Goal: Information Seeking & Learning: Learn about a topic

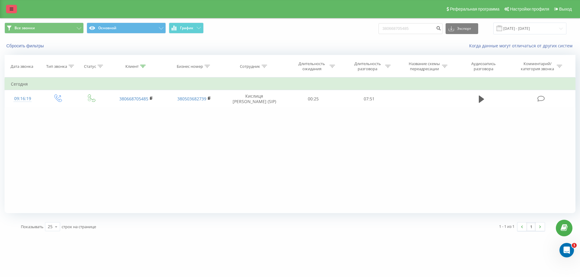
click at [13, 10] on icon at bounding box center [12, 9] width 4 height 4
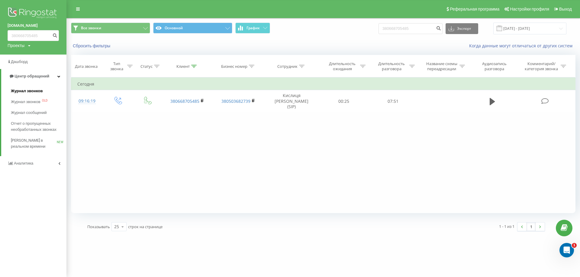
click at [47, 88] on link "Журнал звонков" at bounding box center [39, 91] width 56 height 11
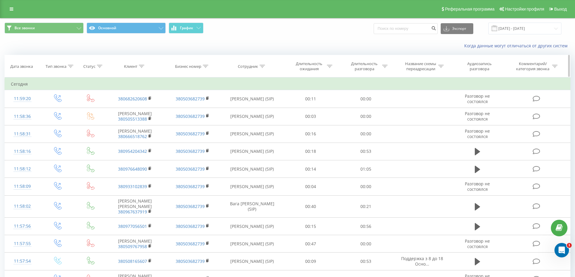
click at [127, 66] on div "Клиент" at bounding box center [130, 66] width 13 height 5
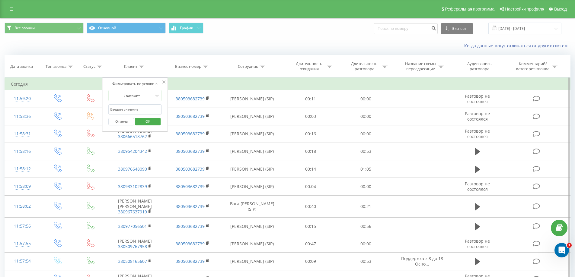
click at [136, 108] on input "text" at bounding box center [135, 109] width 53 height 11
click at [145, 121] on span "OK" at bounding box center [147, 121] width 17 height 9
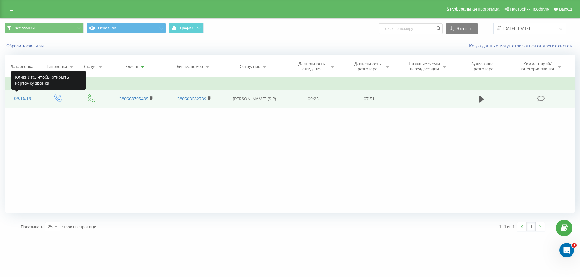
click at [18, 97] on div "09:16:19" at bounding box center [23, 99] width 24 height 12
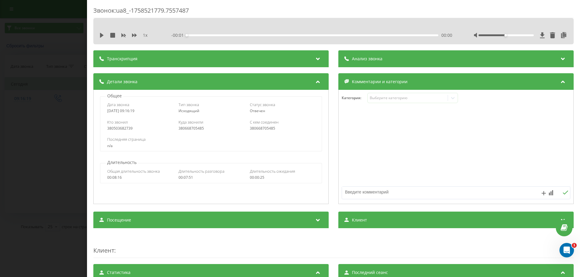
click at [98, 35] on div "1 x - 00:01 00:00 00:00" at bounding box center [333, 35] width 471 height 9
click at [101, 35] on icon at bounding box center [102, 35] width 4 height 5
click at [69, 63] on div "Звонок : ua8_-1758521779.7557487 1 x - 07:43 00:07 00:07 Транскрипция Для анали…" at bounding box center [290, 138] width 580 height 277
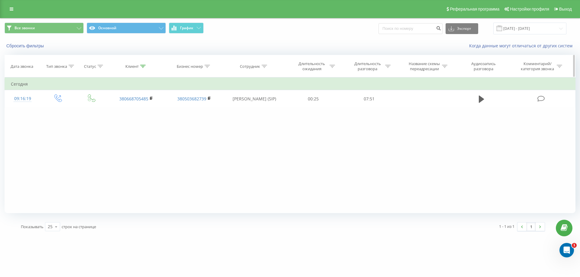
click at [128, 68] on div "Клиент" at bounding box center [131, 66] width 13 height 5
click at [135, 110] on input "380668705485" at bounding box center [136, 109] width 53 height 11
type input "3"
paste input "380981749649"
type input "380981749649"
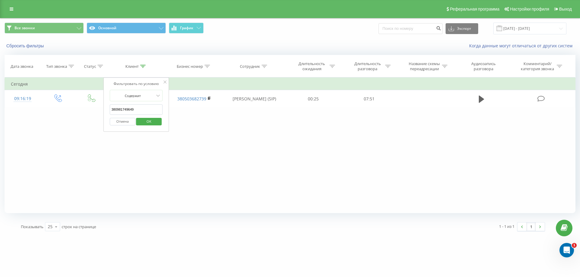
click at [144, 121] on span "OK" at bounding box center [148, 121] width 17 height 9
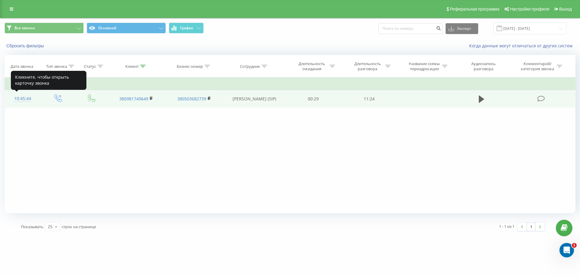
click at [20, 99] on div "10:45:44" at bounding box center [23, 99] width 24 height 12
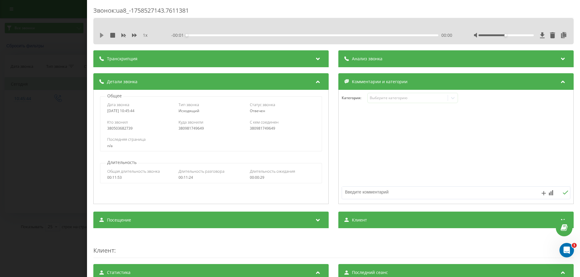
click at [103, 35] on icon at bounding box center [102, 35] width 4 height 5
click at [101, 37] on icon at bounding box center [101, 35] width 5 height 5
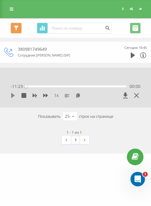
click at [11, 94] on icon at bounding box center [13, 95] width 5 height 5
click at [14, 96] on icon at bounding box center [14, 95] width 1 height 5
click at [12, 96] on icon at bounding box center [13, 95] width 4 height 5
click at [13, 97] on icon at bounding box center [13, 95] width 5 height 5
drag, startPoint x: 33, startPoint y: 87, endPoint x: 20, endPoint y: 88, distance: 13.4
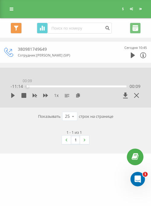
click at [20, 88] on div "- 11:14 00:09 00:09" at bounding box center [76, 86] width 130 height 6
click at [11, 96] on icon at bounding box center [13, 95] width 5 height 5
click at [13, 95] on icon at bounding box center [13, 95] width 5 height 5
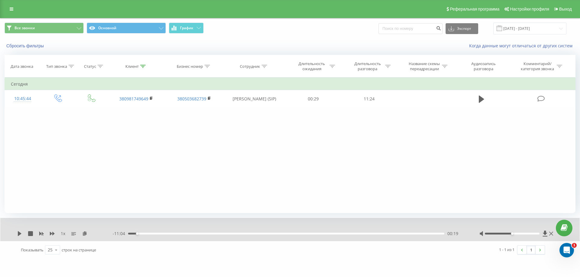
drag, startPoint x: 125, startPoint y: 96, endPoint x: 124, endPoint y: 135, distance: 38.6
click at [101, 149] on div "Фильтровать по условию Равно Введите значение Отмена OK Фильтровать по условию …" at bounding box center [290, 146] width 571 height 136
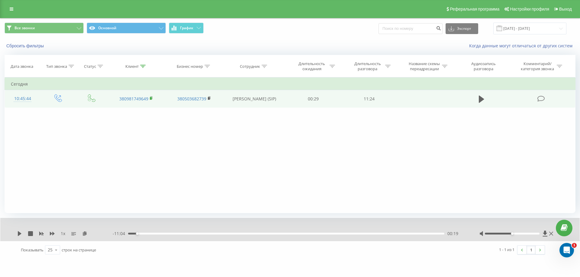
click at [150, 97] on rect at bounding box center [151, 98] width 2 height 3
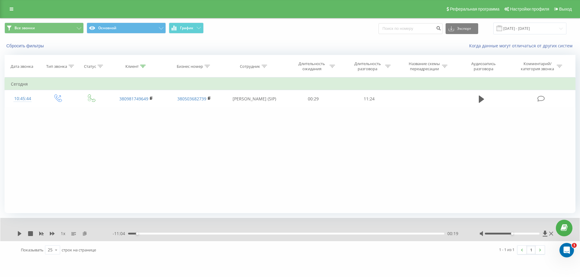
click at [83, 235] on icon at bounding box center [84, 234] width 5 height 4
click at [21, 68] on div "Дата звонка" at bounding box center [22, 66] width 23 height 5
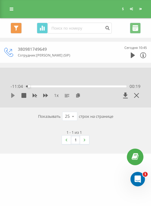
click at [11, 96] on icon at bounding box center [13, 95] width 4 height 5
drag, startPoint x: 29, startPoint y: 85, endPoint x: 19, endPoint y: 87, distance: 10.0
click at [19, 87] on div "- 11:23 00:00 00:00" at bounding box center [76, 86] width 130 height 6
click at [56, 96] on span "1 x" at bounding box center [56, 95] width 5 height 6
click at [55, 96] on span "1 x" at bounding box center [56, 95] width 5 height 6
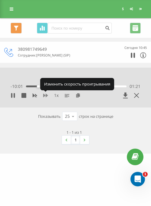
click at [43, 95] on icon at bounding box center [45, 96] width 5 height 4
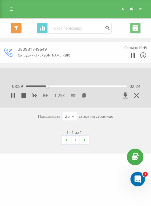
click at [46, 97] on icon at bounding box center [45, 95] width 5 height 5
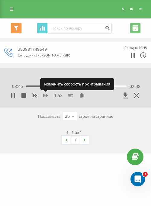
click at [46, 94] on icon at bounding box center [45, 96] width 5 height 4
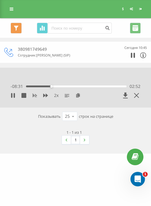
click at [34, 97] on icon at bounding box center [34, 95] width 5 height 5
click at [46, 96] on icon at bounding box center [45, 96] width 5 height 4
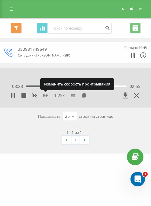
click at [46, 96] on icon at bounding box center [45, 96] width 5 height 4
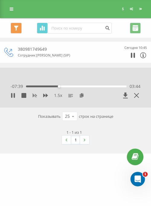
click at [34, 96] on icon at bounding box center [35, 96] width 5 height 4
click at [43, 96] on icon at bounding box center [45, 96] width 5 height 4
drag, startPoint x: 126, startPoint y: 86, endPoint x: 102, endPoint y: 87, distance: 24.2
click at [104, 87] on div "09:00" at bounding box center [105, 86] width 2 height 2
click at [9, 94] on div "1.25 x - 02:46 08:37 08:37" at bounding box center [76, 91] width 142 height 23
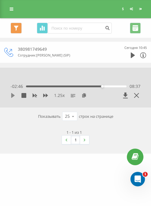
click at [11, 94] on icon at bounding box center [13, 95] width 4 height 5
drag, startPoint x: 102, startPoint y: 86, endPoint x: 94, endPoint y: 85, distance: 8.6
click at [94, 85] on div "07:46" at bounding box center [95, 86] width 2 height 2
click at [46, 95] on icon at bounding box center [45, 96] width 5 height 4
click at [99, 87] on div "08:19" at bounding box center [76, 86] width 101 height 2
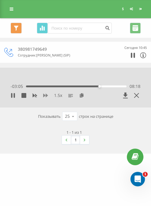
click at [45, 95] on icon at bounding box center [45, 95] width 5 height 5
drag, startPoint x: 100, startPoint y: 86, endPoint x: 89, endPoint y: 86, distance: 10.9
click at [89, 86] on div "07:11" at bounding box center [89, 86] width 2 height 2
drag, startPoint x: 115, startPoint y: 86, endPoint x: 119, endPoint y: 86, distance: 3.6
click at [119, 86] on div "10:30" at bounding box center [119, 86] width 2 height 2
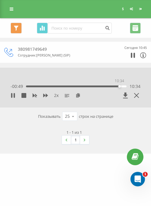
click at [120, 86] on div "10:34" at bounding box center [119, 86] width 2 height 2
click at [27, 85] on div "11:23" at bounding box center [75, 86] width 102 height 2
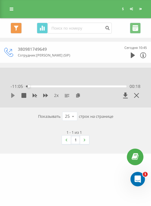
click at [14, 95] on icon at bounding box center [13, 95] width 4 height 5
click at [38, 87] on div "00:19" at bounding box center [76, 86] width 101 height 2
click at [44, 87] on div "01:23" at bounding box center [76, 86] width 101 height 2
click at [49, 86] on div "02:16" at bounding box center [76, 86] width 101 height 2
click at [55, 86] on div "02:42" at bounding box center [76, 86] width 101 height 2
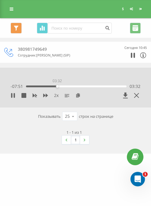
click at [57, 86] on div "03:32" at bounding box center [76, 86] width 101 height 2
click at [62, 87] on div "04:05" at bounding box center [76, 86] width 101 height 2
click at [68, 86] on div "04:09" at bounding box center [76, 86] width 101 height 2
click at [73, 86] on div "05:11" at bounding box center [72, 86] width 2 height 2
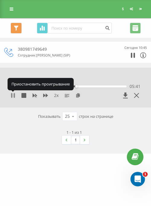
click at [13, 96] on icon at bounding box center [13, 95] width 5 height 5
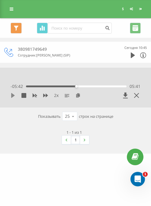
click at [12, 94] on icon at bounding box center [13, 95] width 4 height 5
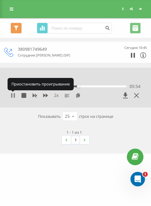
click at [12, 94] on icon at bounding box center [11, 95] width 1 height 5
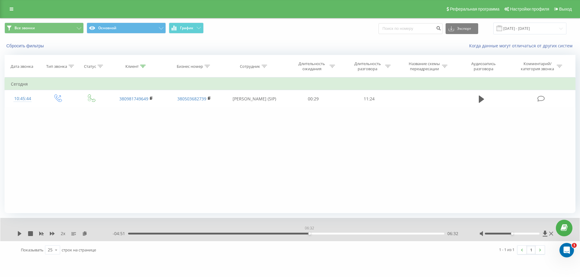
click at [309, 233] on div "06:32" at bounding box center [286, 234] width 316 height 2
drag, startPoint x: 141, startPoint y: 233, endPoint x: 327, endPoint y: 229, distance: 186.0
click at [327, 229] on div "2 x - 11:23 00:00 00:00" at bounding box center [289, 229] width 579 height 23
click at [17, 234] on div "2 x - 11:23 00:00 00:00" at bounding box center [289, 229] width 579 height 23
click at [19, 235] on icon at bounding box center [20, 234] width 4 height 5
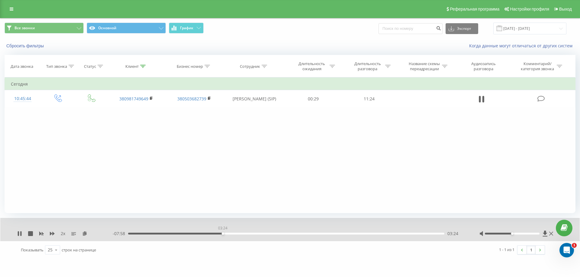
click at [222, 234] on div "03:24" at bounding box center [286, 234] width 316 height 2
click at [260, 234] on div "03:31" at bounding box center [286, 234] width 316 height 2
drag, startPoint x: 254, startPoint y: 233, endPoint x: 239, endPoint y: 236, distance: 15.5
click at [239, 236] on div "- 07:22 04:01 04:01" at bounding box center [288, 234] width 351 height 6
click at [18, 232] on icon at bounding box center [18, 234] width 1 height 5
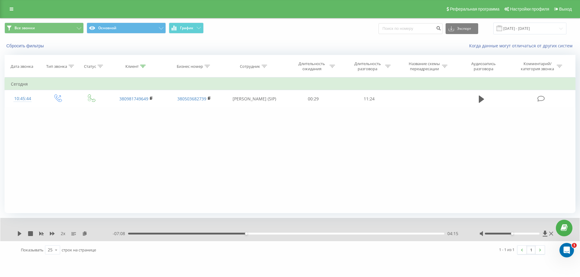
drag, startPoint x: 19, startPoint y: 234, endPoint x: 77, endPoint y: 227, distance: 57.7
click at [21, 234] on icon at bounding box center [20, 234] width 4 height 5
drag, startPoint x: 245, startPoint y: 234, endPoint x: 292, endPoint y: 238, distance: 46.7
click at [292, 238] on div "2 x - 05:28 05:55 05:55" at bounding box center [289, 229] width 579 height 23
drag, startPoint x: 292, startPoint y: 234, endPoint x: 317, endPoint y: 234, distance: 25.4
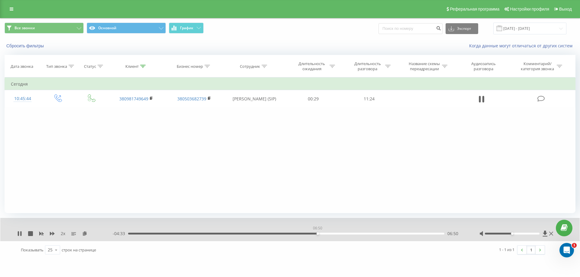
click at [317, 234] on div "06:50" at bounding box center [286, 234] width 316 height 2
drag, startPoint x: 318, startPoint y: 233, endPoint x: 290, endPoint y: 235, distance: 28.1
click at [291, 235] on div "05:55" at bounding box center [292, 234] width 2 height 2
click at [286, 233] on div "- 05:28 05:55 05:55" at bounding box center [288, 234] width 351 height 6
drag, startPoint x: 290, startPoint y: 234, endPoint x: 286, endPoint y: 234, distance: 3.9
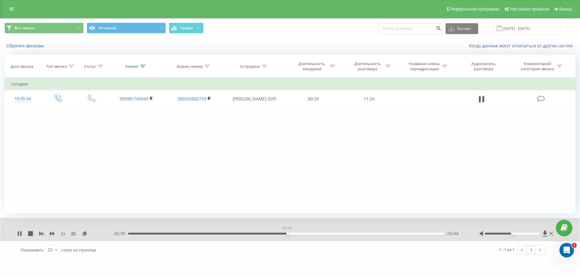
click at [286, 234] on div "05:44" at bounding box center [286, 234] width 316 height 2
click at [280, 234] on div "05:28" at bounding box center [286, 234] width 316 height 2
click at [18, 235] on icon at bounding box center [19, 234] width 5 height 5
click at [127, 67] on div "Клиент" at bounding box center [131, 66] width 13 height 5
click at [140, 107] on input "380981749649" at bounding box center [136, 109] width 53 height 11
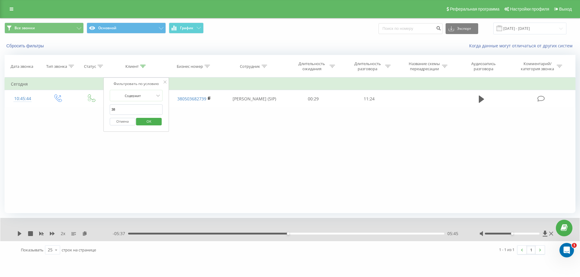
type input "3"
paste input "380977707413"
click at [142, 123] on span "OK" at bounding box center [148, 121] width 17 height 9
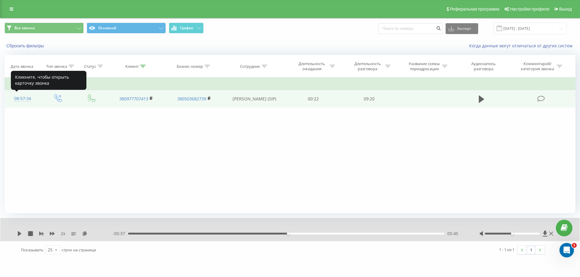
click at [25, 99] on div "08:57:34" at bounding box center [23, 99] width 24 height 12
click at [19, 99] on div "08:57:34" at bounding box center [23, 99] width 24 height 12
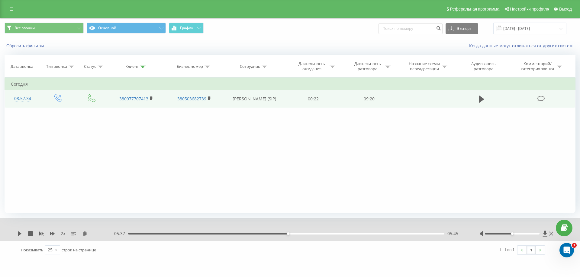
click at [19, 99] on div "08:57:34" at bounding box center [23, 99] width 24 height 12
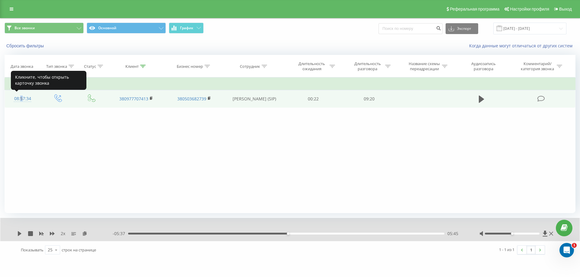
click at [19, 99] on div "08:57:34" at bounding box center [23, 99] width 24 height 12
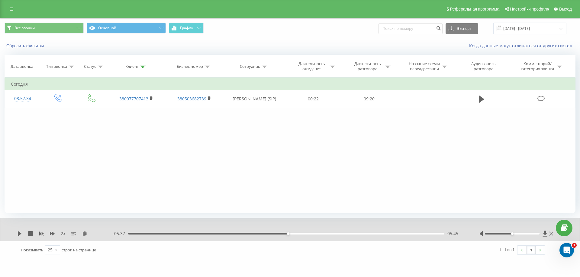
click at [28, 110] on div "Фильтровать по условию Равно Введите значение Отмена OK Фильтровать по условию …" at bounding box center [290, 146] width 571 height 136
drag, startPoint x: 286, startPoint y: 232, endPoint x: 271, endPoint y: 236, distance: 15.2
click at [271, 236] on div "- 05:37 05:45 05:45" at bounding box center [288, 234] width 351 height 6
drag, startPoint x: 288, startPoint y: 235, endPoint x: 30, endPoint y: 250, distance: 258.2
click at [30, 250] on div "2 x - 11:23 00:00 00:00 Показывать 25 10 25 50 100 строк на странице 1 - 1 из 1…" at bounding box center [290, 238] width 571 height 41
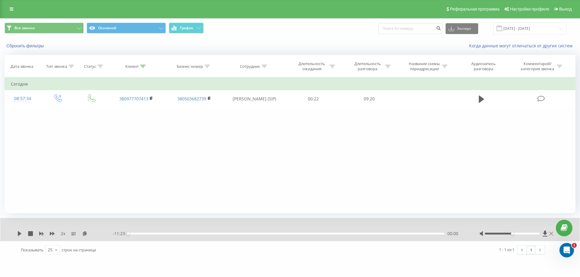
click at [550, 234] on icon at bounding box center [551, 234] width 4 height 5
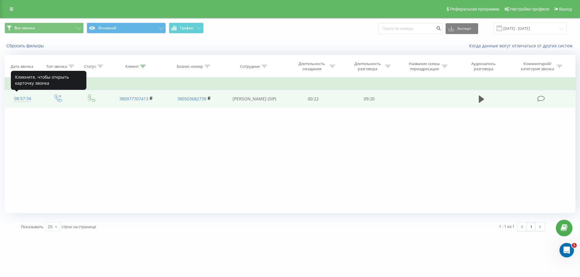
click at [16, 97] on div "08:57:34" at bounding box center [23, 99] width 24 height 12
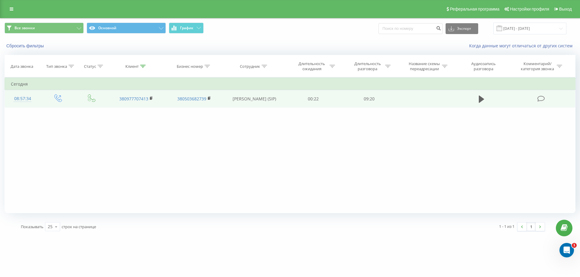
click at [22, 101] on div "08:57:34" at bounding box center [23, 99] width 24 height 12
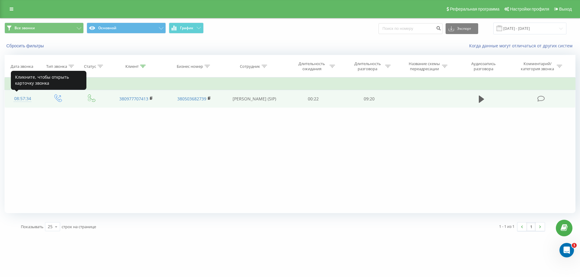
click at [23, 98] on div "08:57:34" at bounding box center [23, 99] width 24 height 12
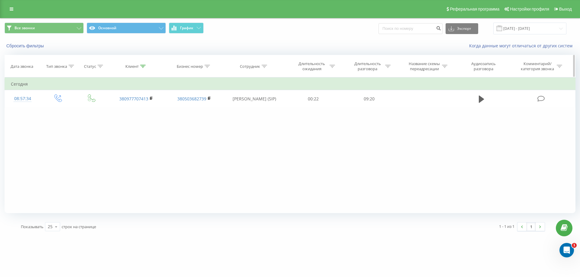
click at [137, 68] on div "Клиент" at bounding box center [131, 66] width 13 height 5
click at [207, 143] on div "Фильтровать по условию Равно Введите значение Отмена OK Фильтровать по условию …" at bounding box center [290, 146] width 571 height 136
click at [165, 81] on icon at bounding box center [164, 82] width 3 height 3
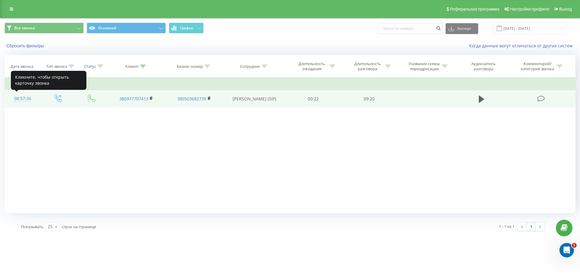
click at [29, 99] on div "08:57:34" at bounding box center [23, 99] width 24 height 12
click at [24, 99] on div "08:57:34" at bounding box center [23, 99] width 24 height 12
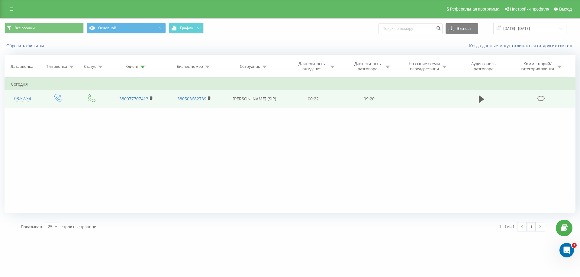
click at [24, 99] on div "08:57:34" at bounding box center [23, 99] width 24 height 12
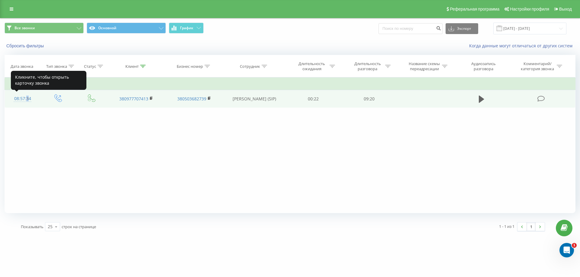
click at [24, 99] on div "08:57:34" at bounding box center [23, 99] width 24 height 12
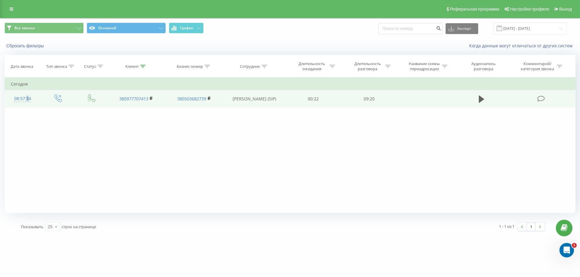
click at [24, 99] on div "08:57:34" at bounding box center [23, 99] width 24 height 12
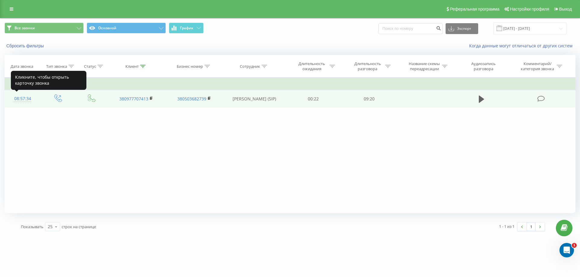
click at [17, 98] on div "08:57:34" at bounding box center [23, 99] width 24 height 12
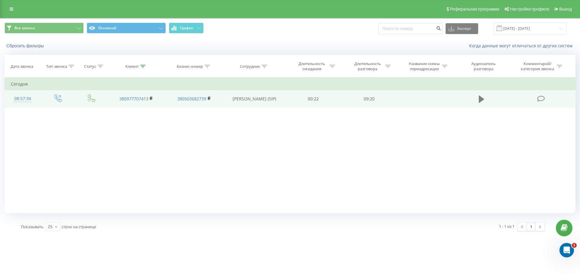
click at [482, 99] on icon at bounding box center [480, 99] width 5 height 7
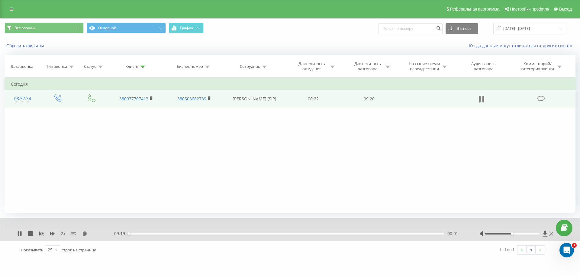
click at [481, 101] on icon at bounding box center [480, 99] width 5 height 8
click at [41, 232] on icon at bounding box center [41, 234] width 5 height 5
click at [132, 66] on div "Клиент" at bounding box center [131, 66] width 13 height 5
click at [146, 110] on input "380977707413" at bounding box center [136, 109] width 53 height 11
type input "3"
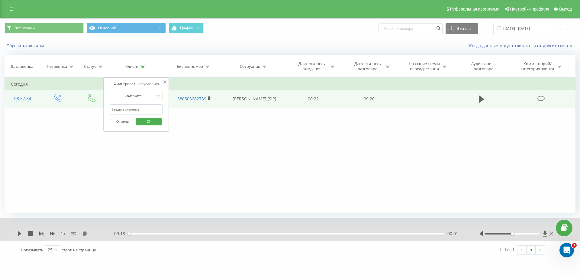
click at [130, 109] on input "text" at bounding box center [136, 109] width 53 height 11
click at [153, 122] on span "OK" at bounding box center [148, 121] width 17 height 9
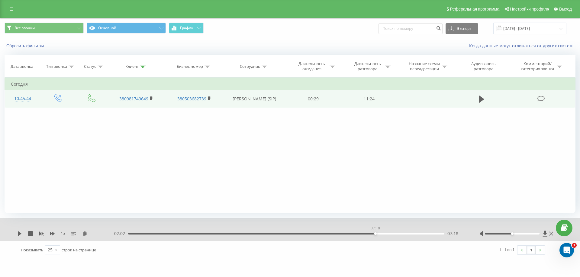
drag, startPoint x: 129, startPoint y: 234, endPoint x: 375, endPoint y: 228, distance: 246.1
click at [375, 228] on div "1 x - 02:02 07:18 07:18" at bounding box center [289, 229] width 579 height 23
click at [19, 234] on icon at bounding box center [20, 234] width 4 height 5
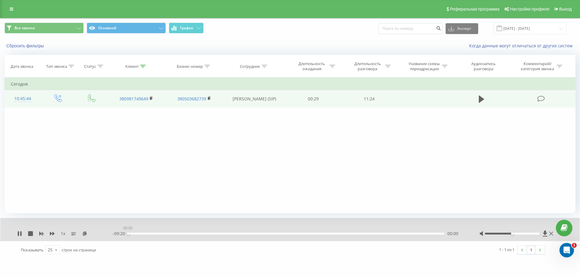
drag, startPoint x: 379, startPoint y: 234, endPoint x: 374, endPoint y: 234, distance: 5.7
click at [374, 234] on div "00:00" at bounding box center [286, 234] width 316 height 2
drag, startPoint x: 135, startPoint y: 233, endPoint x: 75, endPoint y: 224, distance: 59.9
click at [98, 239] on div "1 x - 09:20 00:00 00:00" at bounding box center [289, 229] width 579 height 23
click at [483, 100] on icon at bounding box center [480, 99] width 5 height 7
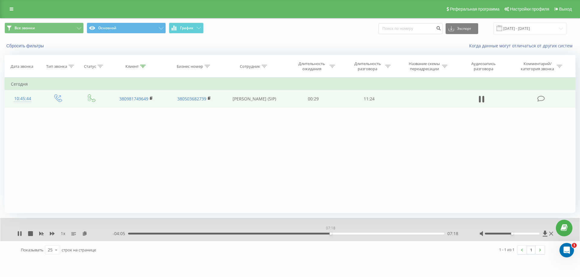
drag, startPoint x: 147, startPoint y: 234, endPoint x: 331, endPoint y: 242, distance: 183.4
click at [331, 242] on div "1 x - 04:05 07:18 07:18 Показывать 25 10 25 50 100 строк на странице 1 - 1 из 1…" at bounding box center [290, 238] width 571 height 41
click at [19, 233] on icon at bounding box center [18, 234] width 1 height 5
click at [141, 69] on th "Клиент" at bounding box center [136, 66] width 58 height 22
click at [139, 67] on div "Клиент" at bounding box center [131, 66] width 13 height 5
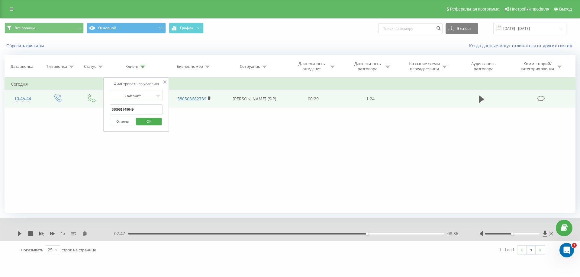
click at [145, 110] on input "380981749649" at bounding box center [136, 109] width 53 height 11
type input "3"
click at [139, 112] on input "text" at bounding box center [136, 109] width 53 height 11
type input "380977707413"
click at [148, 121] on span "OK" at bounding box center [148, 121] width 17 height 9
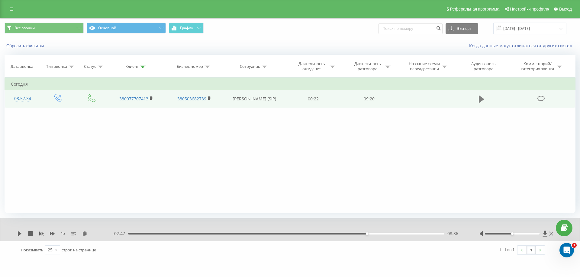
click at [481, 101] on icon at bounding box center [480, 99] width 5 height 7
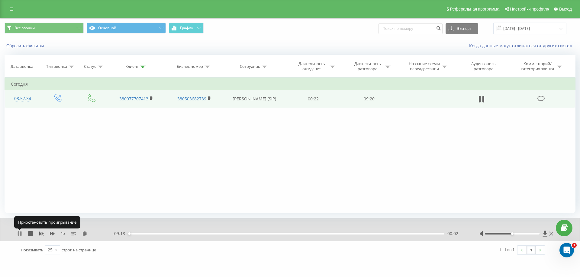
click at [21, 234] on icon at bounding box center [20, 234] width 1 height 5
click at [83, 233] on icon at bounding box center [84, 234] width 5 height 4
click at [18, 233] on icon at bounding box center [20, 234] width 4 height 5
drag, startPoint x: 132, startPoint y: 234, endPoint x: 119, endPoint y: 235, distance: 12.4
click at [119, 235] on div "- 09:20 00:00 00:00" at bounding box center [288, 234] width 351 height 6
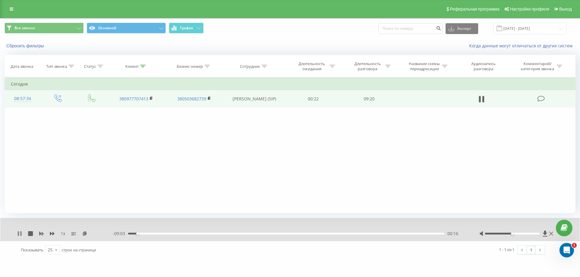
click at [21, 234] on icon at bounding box center [20, 234] width 1 height 5
click at [18, 233] on icon at bounding box center [19, 234] width 5 height 5
click at [141, 233] on div "00:23" at bounding box center [286, 234] width 316 height 2
click at [18, 233] on icon at bounding box center [18, 234] width 1 height 5
drag, startPoint x: 18, startPoint y: 234, endPoint x: 0, endPoint y: 222, distance: 21.3
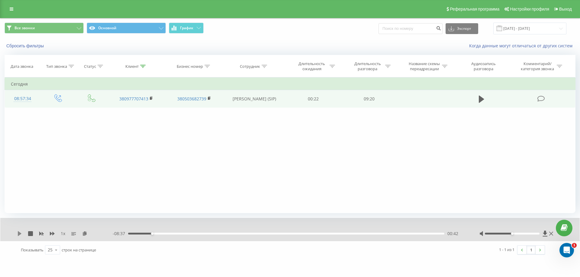
click at [17, 233] on icon at bounding box center [19, 234] width 5 height 5
click at [18, 234] on icon at bounding box center [19, 234] width 5 height 5
click at [20, 234] on icon at bounding box center [20, 234] width 4 height 5
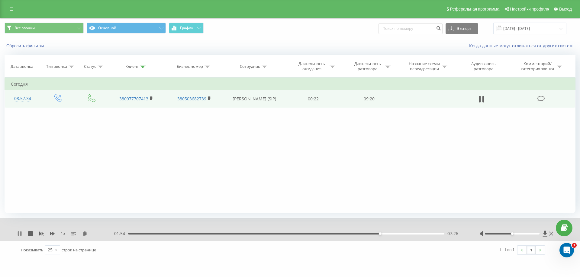
click at [18, 235] on icon at bounding box center [18, 234] width 1 height 5
click at [19, 233] on icon at bounding box center [20, 234] width 4 height 5
click at [53, 235] on icon at bounding box center [52, 234] width 5 height 4
click at [42, 234] on icon at bounding box center [41, 234] width 5 height 4
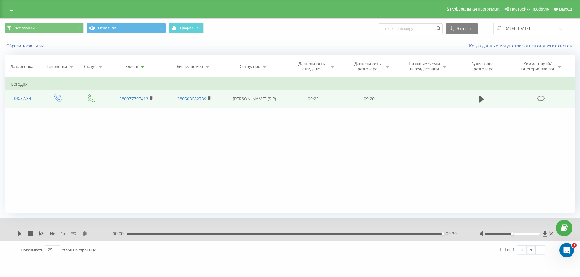
click at [423, 234] on div "09:20" at bounding box center [284, 234] width 316 height 2
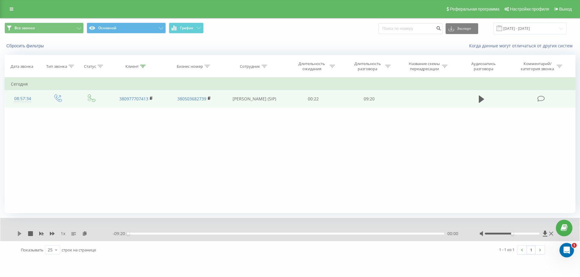
click at [19, 233] on icon at bounding box center [20, 234] width 4 height 5
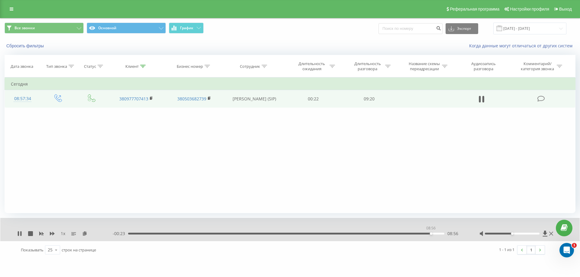
drag, startPoint x: 426, startPoint y: 233, endPoint x: 431, endPoint y: 233, distance: 5.4
click at [431, 233] on div "08:56" at bounding box center [431, 234] width 2 height 2
click at [51, 233] on icon at bounding box center [52, 234] width 5 height 4
click at [42, 234] on icon at bounding box center [41, 234] width 5 height 4
click at [18, 232] on icon at bounding box center [19, 234] width 5 height 5
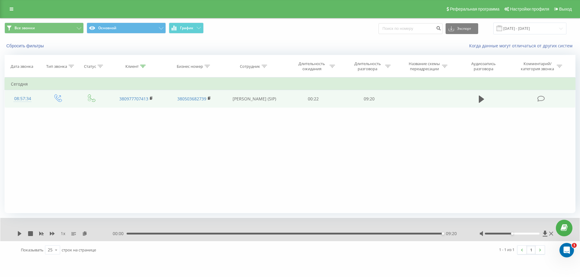
drag, startPoint x: 444, startPoint y: 235, endPoint x: 422, endPoint y: 240, distance: 22.6
click at [422, 240] on div "1 x 00:00 09:20 09:20" at bounding box center [289, 229] width 579 height 23
click at [18, 235] on icon at bounding box center [20, 234] width 4 height 5
drag, startPoint x: 428, startPoint y: 234, endPoint x: 405, endPoint y: 238, distance: 23.3
click at [405, 238] on div "1 x - 01:02 08:18 08:18" at bounding box center [289, 229] width 579 height 23
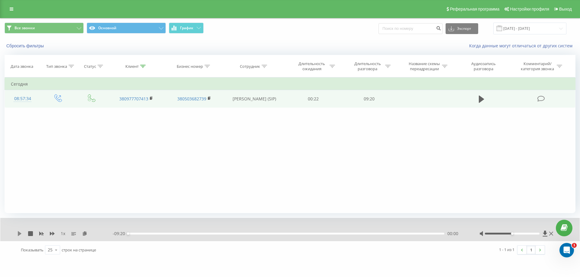
click at [19, 235] on icon at bounding box center [20, 234] width 4 height 5
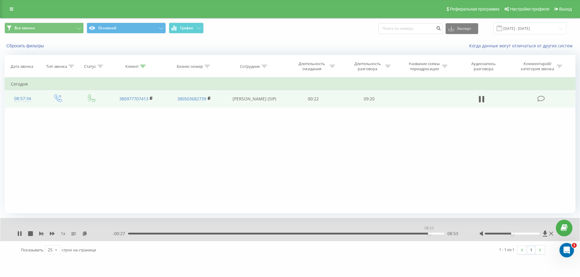
drag, startPoint x: 407, startPoint y: 234, endPoint x: 429, endPoint y: 235, distance: 21.5
click at [429, 235] on div "08:53" at bounding box center [429, 234] width 2 height 2
drag, startPoint x: 223, startPoint y: 232, endPoint x: 230, endPoint y: 233, distance: 7.0
click at [230, 233] on div "- 00:02 09:17 09:17" at bounding box center [288, 234] width 351 height 6
drag, startPoint x: 232, startPoint y: 233, endPoint x: 273, endPoint y: 235, distance: 40.5
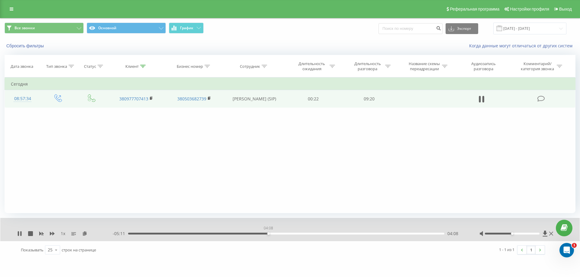
click at [273, 235] on div "04:08" at bounding box center [286, 234] width 316 height 2
drag, startPoint x: 273, startPoint y: 234, endPoint x: 291, endPoint y: 232, distance: 18.2
click at [291, 233] on div "04:46" at bounding box center [289, 234] width 2 height 2
drag, startPoint x: 294, startPoint y: 233, endPoint x: 306, endPoint y: 232, distance: 12.1
click at [306, 233] on div "05:16" at bounding box center [306, 234] width 2 height 2
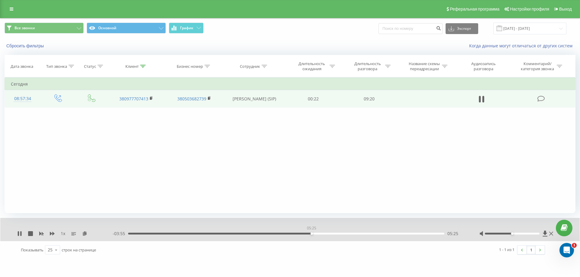
drag, startPoint x: 308, startPoint y: 233, endPoint x: 311, endPoint y: 233, distance: 3.7
click at [311, 233] on div "05:25" at bounding box center [311, 234] width 2 height 2
drag, startPoint x: 311, startPoint y: 233, endPoint x: 324, endPoint y: 235, distance: 12.8
click at [324, 235] on div "05:47" at bounding box center [324, 234] width 2 height 2
drag, startPoint x: 324, startPoint y: 234, endPoint x: 337, endPoint y: 232, distance: 13.0
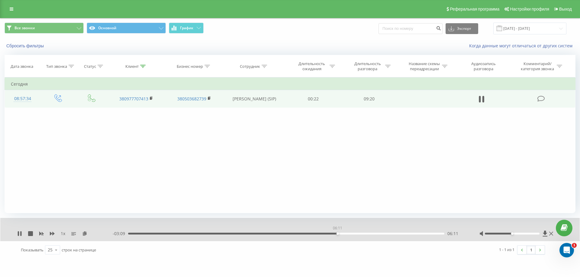
click at [337, 233] on div "06:11" at bounding box center [337, 234] width 2 height 2
drag, startPoint x: 338, startPoint y: 233, endPoint x: 349, endPoint y: 236, distance: 11.6
click at [349, 236] on div "- 02:47 06:32 06:32" at bounding box center [288, 234] width 351 height 6
drag, startPoint x: 350, startPoint y: 233, endPoint x: 364, endPoint y: 234, distance: 13.3
click at [364, 234] on div "06:58" at bounding box center [286, 234] width 316 height 2
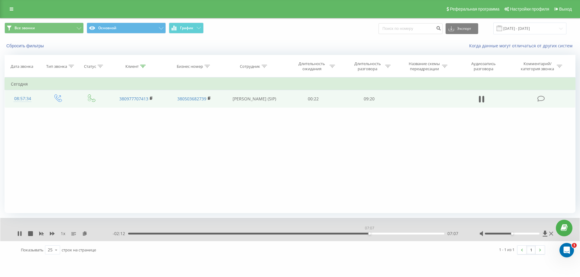
click at [369, 233] on div "07:07" at bounding box center [286, 234] width 316 height 2
click at [50, 234] on icon at bounding box center [52, 234] width 5 height 4
click at [379, 233] on div "07:25" at bounding box center [286, 234] width 316 height 2
click at [436, 234] on div "07:31" at bounding box center [286, 234] width 316 height 2
click at [158, 232] on div "00:00 09:20 09:20" at bounding box center [288, 234] width 351 height 6
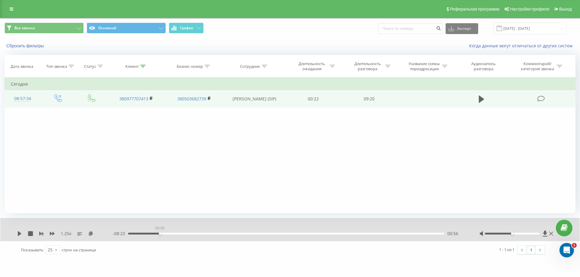
click at [160, 234] on div "00:56" at bounding box center [286, 234] width 316 height 2
click at [19, 233] on icon at bounding box center [20, 234] width 4 height 5
click at [178, 234] on div "00:58" at bounding box center [286, 234] width 316 height 2
click at [201, 233] on div "02:09" at bounding box center [286, 234] width 316 height 2
click at [219, 234] on div "02:41" at bounding box center [286, 234] width 316 height 2
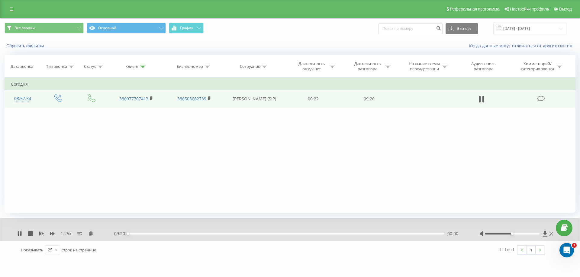
click at [226, 232] on div "- 09:20 00:00 00:00" at bounding box center [288, 234] width 351 height 6
click at [227, 233] on div "02:55" at bounding box center [286, 234] width 316 height 2
click at [233, 233] on div "03:06" at bounding box center [286, 234] width 316 height 2
click at [241, 234] on div "03:20" at bounding box center [286, 234] width 316 height 2
click at [250, 234] on div "03:22" at bounding box center [286, 234] width 316 height 2
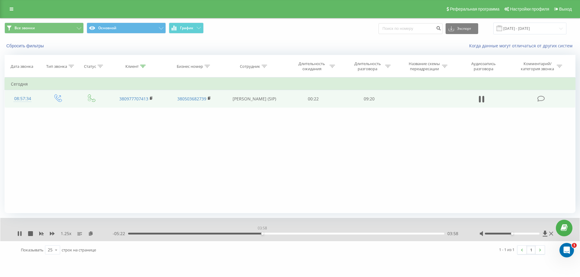
click at [262, 234] on div "03:58" at bounding box center [286, 234] width 316 height 2
click at [19, 234] on icon at bounding box center [18, 234] width 1 height 5
click at [19, 234] on icon at bounding box center [20, 234] width 4 height 5
click at [18, 234] on icon at bounding box center [18, 234] width 1 height 5
click at [19, 233] on icon at bounding box center [20, 234] width 4 height 5
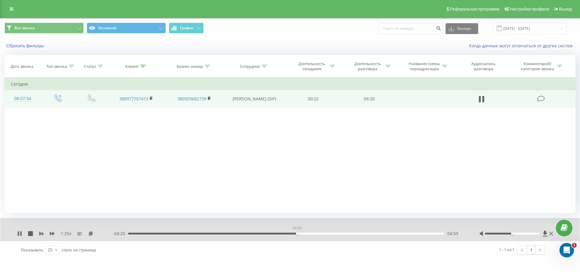
drag, startPoint x: 311, startPoint y: 233, endPoint x: 296, endPoint y: 235, distance: 15.5
click at [296, 235] on div "- 04:20 04:59 04:59" at bounding box center [288, 234] width 351 height 6
drag, startPoint x: 301, startPoint y: 233, endPoint x: 290, endPoint y: 234, distance: 11.5
click at [290, 234] on div "00:00" at bounding box center [286, 234] width 316 height 2
click at [53, 232] on icon at bounding box center [52, 234] width 5 height 5
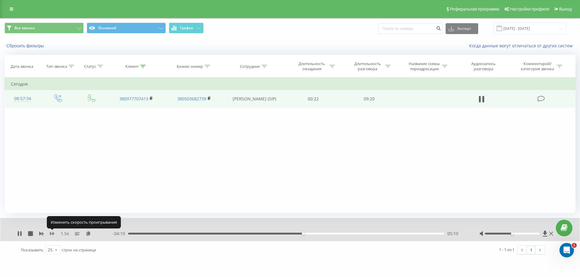
click at [52, 234] on icon at bounding box center [52, 234] width 5 height 5
click at [42, 234] on icon at bounding box center [41, 234] width 5 height 4
click at [50, 234] on icon at bounding box center [52, 234] width 5 height 4
click at [52, 235] on icon at bounding box center [52, 234] width 5 height 5
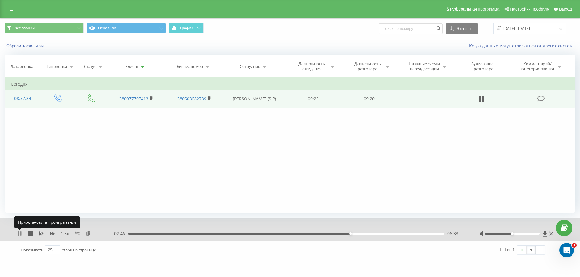
click at [19, 234] on icon at bounding box center [18, 234] width 1 height 5
